Goal: Information Seeking & Learning: Understand process/instructions

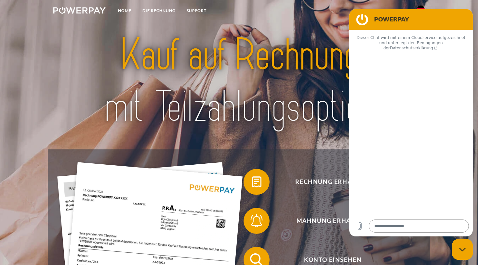
type textarea "*"
click at [162, 9] on link "DIE RECHNUNG" at bounding box center [159, 11] width 44 height 12
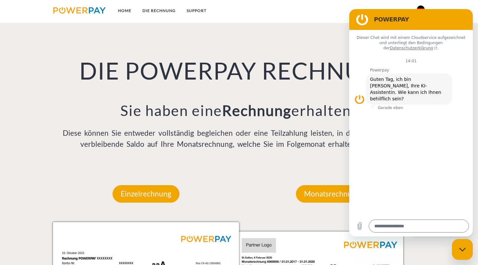
scroll to position [448, 0]
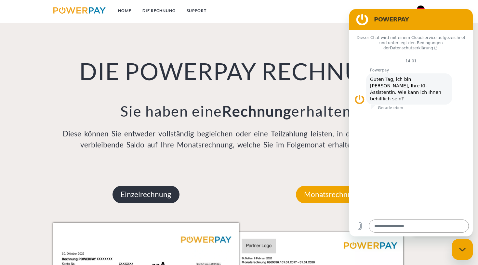
click at [156, 198] on p "Einzelrechnung" at bounding box center [145, 195] width 67 height 18
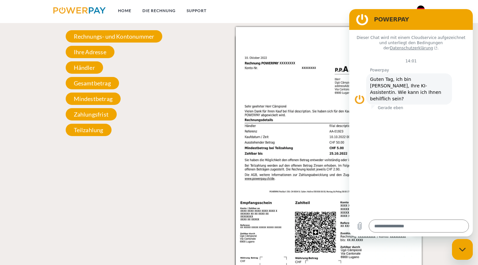
scroll to position [645, 0]
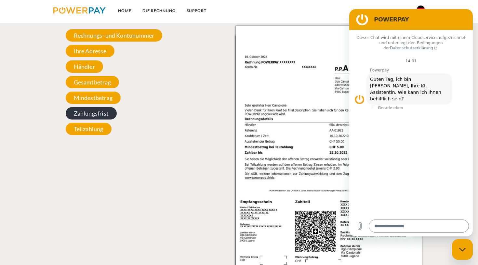
click at [97, 111] on span "Zahlungsfrist" at bounding box center [91, 113] width 51 height 12
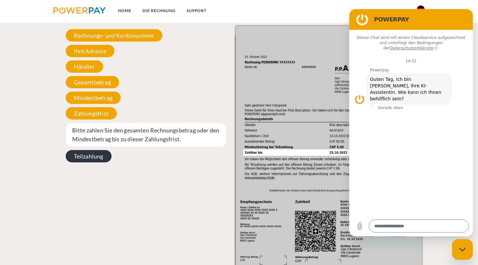
click at [90, 159] on span "Teilzahlung" at bounding box center [89, 156] width 46 height 12
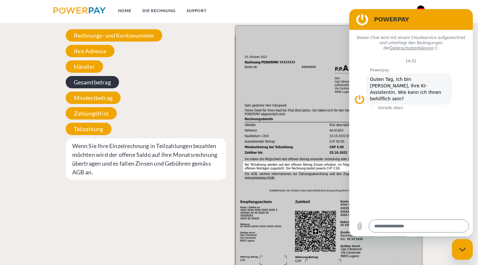
click at [79, 78] on span "Gesamtbetrag" at bounding box center [92, 82] width 53 height 12
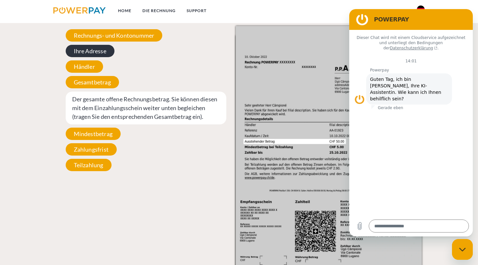
click at [86, 47] on span "Ihre Adresse" at bounding box center [90, 51] width 49 height 12
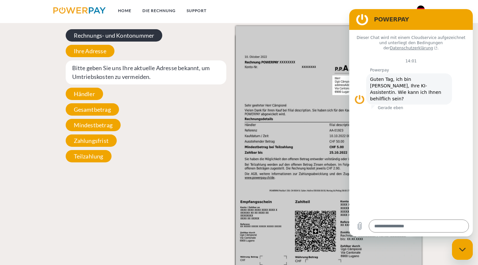
click at [105, 34] on span "Rechnungs- und Kontonummer" at bounding box center [114, 35] width 97 height 12
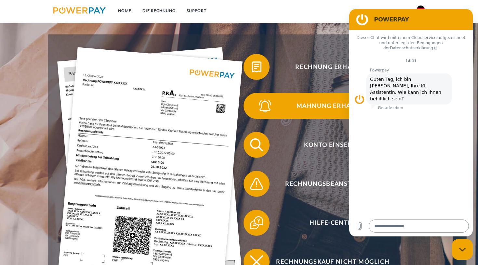
scroll to position [128, 0]
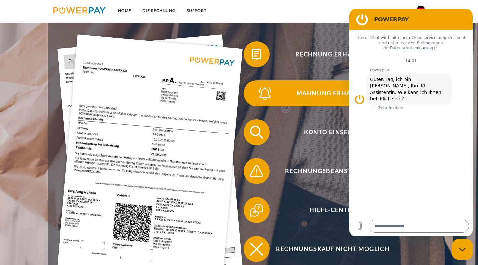
click at [319, 95] on span "Mahnung erhalten?" at bounding box center [332, 93] width 159 height 26
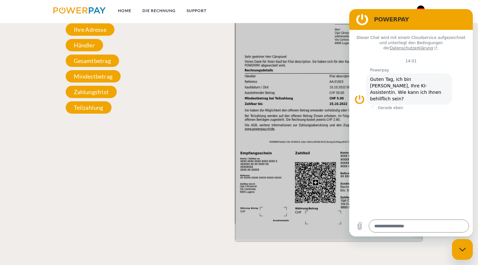
scroll to position [704, 0]
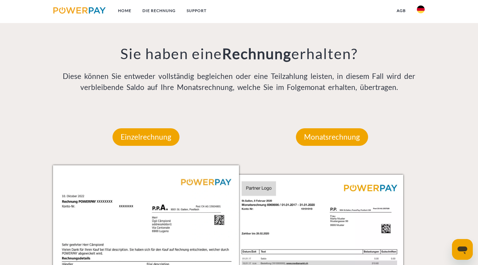
scroll to position [535, 0]
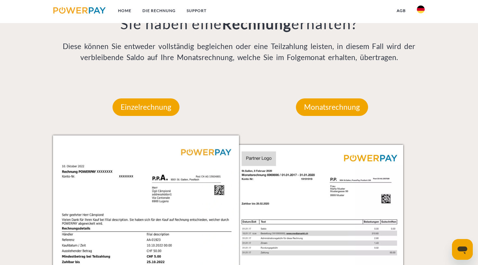
click at [141, 98] on div "Einzelrechnung" at bounding box center [146, 107] width 106 height 57
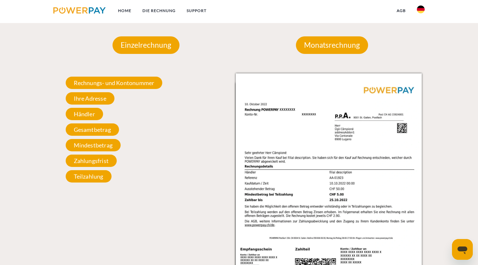
scroll to position [597, 0]
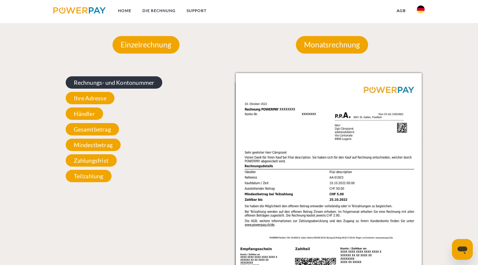
click at [97, 80] on span "Rechnungs- und Kontonummer" at bounding box center [114, 82] width 97 height 12
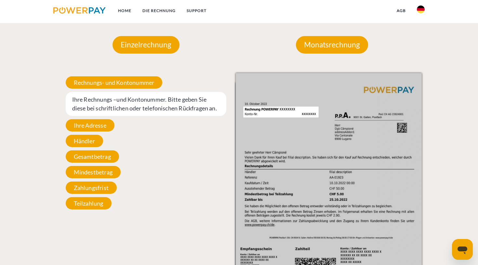
click at [85, 98] on span "Ihre Rechnungs –und Kontonummer. Bitte geben Sie diese bei schriftlichen oder t…" at bounding box center [146, 104] width 161 height 24
click at [89, 100] on span "Ihre Rechnungs –und Kontonummer. Bitte geben Sie diese bei schriftlichen oder t…" at bounding box center [146, 104] width 161 height 24
click at [86, 122] on span "Ihre Adresse" at bounding box center [90, 125] width 49 height 12
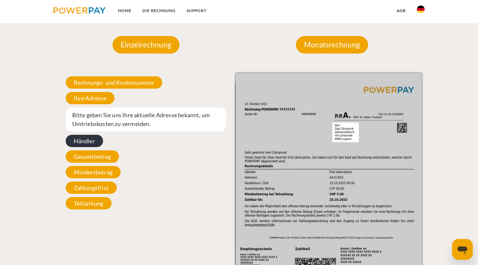
click at [86, 139] on span "Händler" at bounding box center [84, 141] width 37 height 12
